Goal: Task Accomplishment & Management: Complete application form

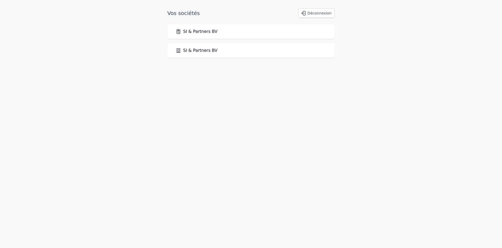
click at [194, 31] on link "SI & Partners BV" at bounding box center [197, 31] width 42 height 6
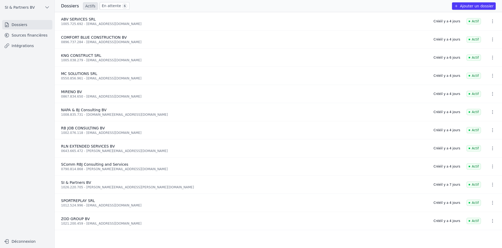
click at [105, 8] on link "En attente 6" at bounding box center [115, 6] width 30 height 8
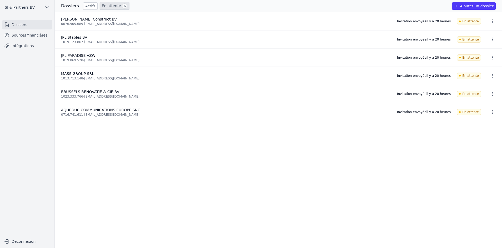
click at [490, 75] on icon "button" at bounding box center [492, 75] width 5 height 5
click at [485, 88] on button "Ré-inviter" at bounding box center [483, 87] width 33 height 11
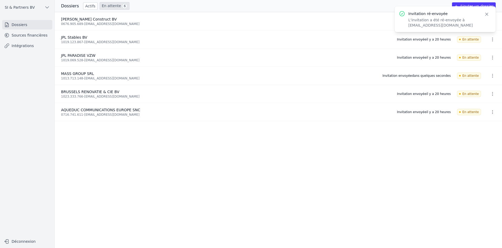
click at [490, 76] on icon "button" at bounding box center [492, 75] width 5 height 5
drag, startPoint x: 78, startPoint y: 78, endPoint x: 62, endPoint y: 77, distance: 16.1
click at [62, 77] on div at bounding box center [251, 124] width 502 height 248
click at [63, 77] on div "1013.713.148 - [EMAIL_ADDRESS][DOMAIN_NAME]" at bounding box center [218, 78] width 315 height 4
drag, startPoint x: 61, startPoint y: 78, endPoint x: 79, endPoint y: 79, distance: 18.2
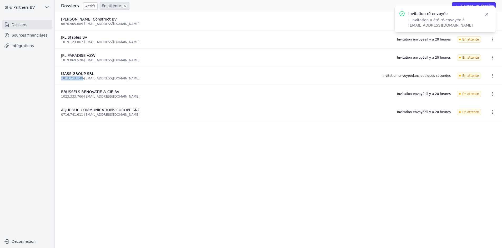
click at [79, 79] on div "1013.713.148 - [EMAIL_ADDRESS][DOMAIN_NAME]" at bounding box center [218, 78] width 315 height 4
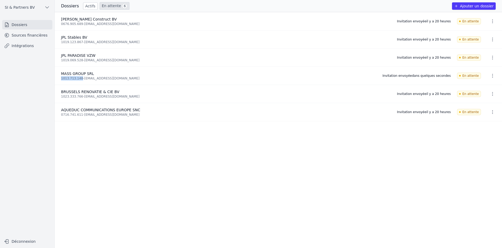
copy div "1013.713.148"
click at [493, 78] on icon "button" at bounding box center [492, 75] width 5 height 5
click at [486, 99] on button "Supprimer" at bounding box center [483, 98] width 33 height 11
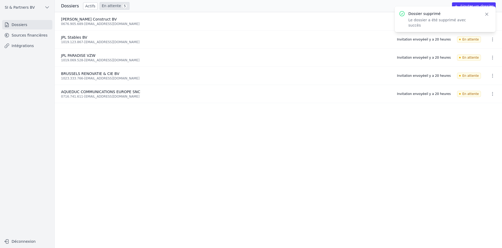
click at [376, 6] on div "Dossiers Actifs En attente 5 Ajouter un dossier" at bounding box center [279, 6] width 448 height 8
click at [468, 3] on button "Ajouter un dossier" at bounding box center [474, 5] width 44 height 7
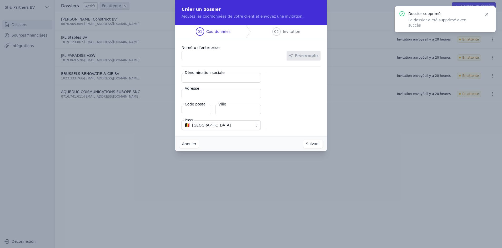
click at [231, 54] on input "Numéro d'entreprise" at bounding box center [235, 55] width 106 height 9
paste input "1013.713.148"
type input "1013.713.148"
click at [313, 55] on button "Pré-remplir" at bounding box center [304, 55] width 34 height 9
type input "MASS GROUP SRL"
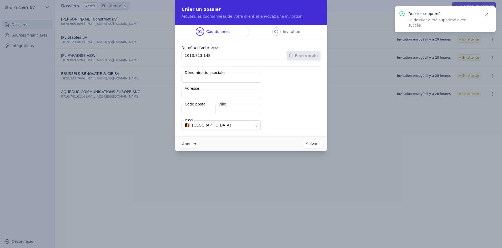
type input "Chaussée de Louvain 179"
type input "1210"
type input "[GEOGRAPHIC_DATA]-ten-Noode"
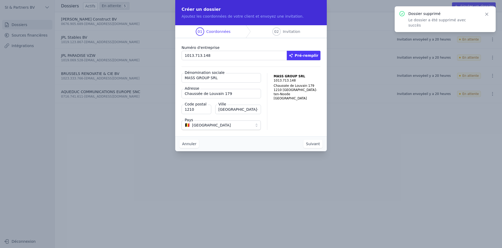
click at [316, 142] on button "Suivant" at bounding box center [313, 144] width 19 height 8
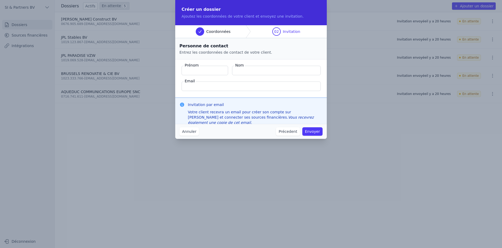
click at [200, 68] on input "Prénom" at bounding box center [205, 70] width 47 height 9
type input "m"
type input "MAN"
type input "MANUEL"
click at [252, 68] on input "Nom" at bounding box center [276, 70] width 89 height 9
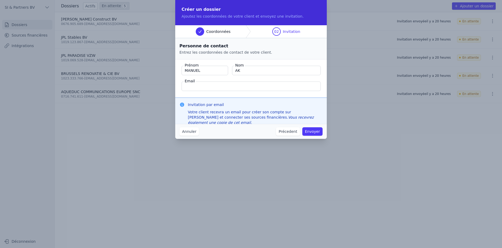
type input "AKDENIZ"
click at [260, 85] on input "Email" at bounding box center [251, 86] width 139 height 9
click at [263, 87] on input "Email" at bounding box center [251, 86] width 139 height 9
paste input "[EMAIL_ADDRESS][DOMAIN_NAME]"
type input "[EMAIL_ADDRESS][DOMAIN_NAME]"
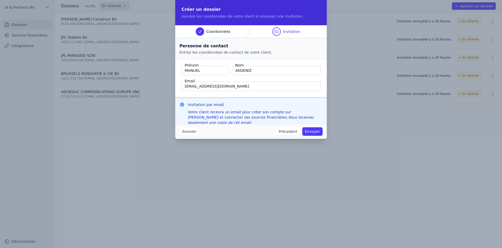
click at [310, 132] on button "Envoyer" at bounding box center [313, 131] width 20 height 8
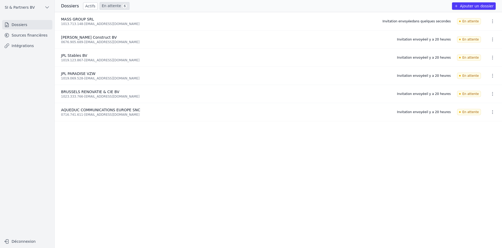
click at [169, 178] on ul "MASS GROUP SRL 1013.713.148 - [EMAIL_ADDRESS][DOMAIN_NAME] Invitation envoyée d…" at bounding box center [279, 130] width 448 height 236
